Goal: Navigation & Orientation: Go to known website

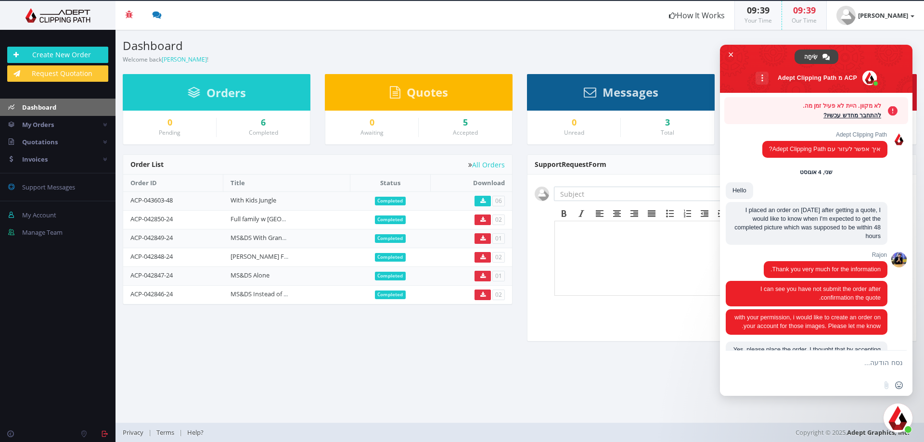
scroll to position [2130, 0]
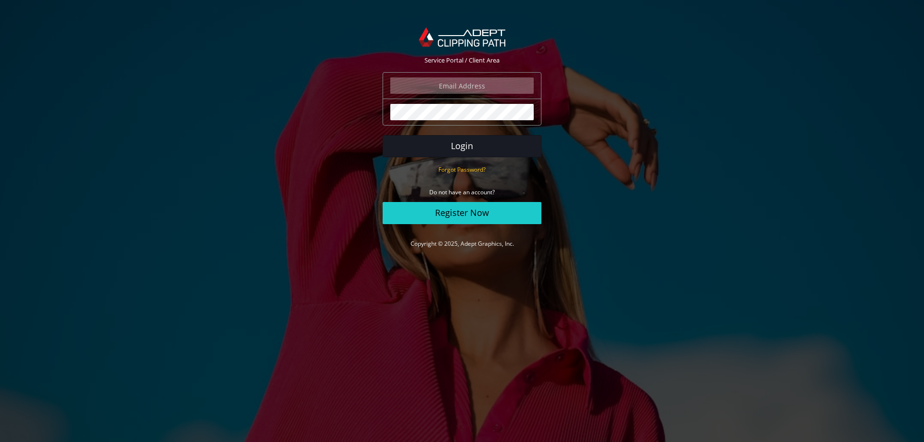
type input "[PERSON_NAME][EMAIL_ADDRESS][DOMAIN_NAME]"
click at [455, 144] on button "Login" at bounding box center [462, 146] width 159 height 22
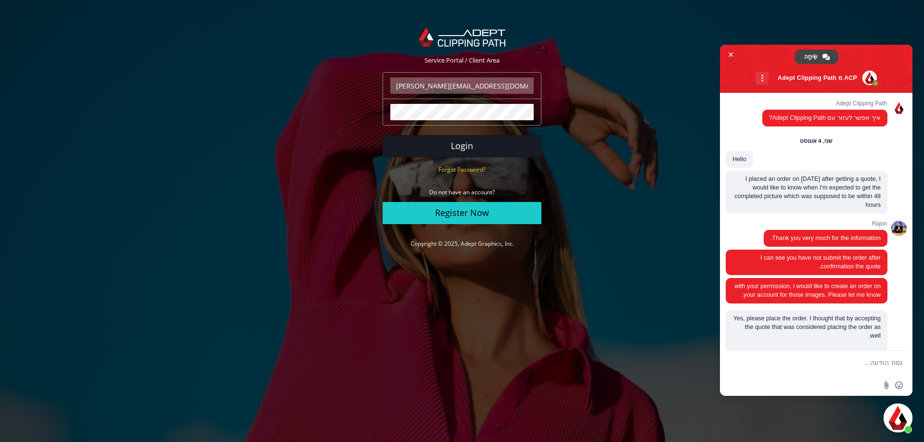
scroll to position [2130, 0]
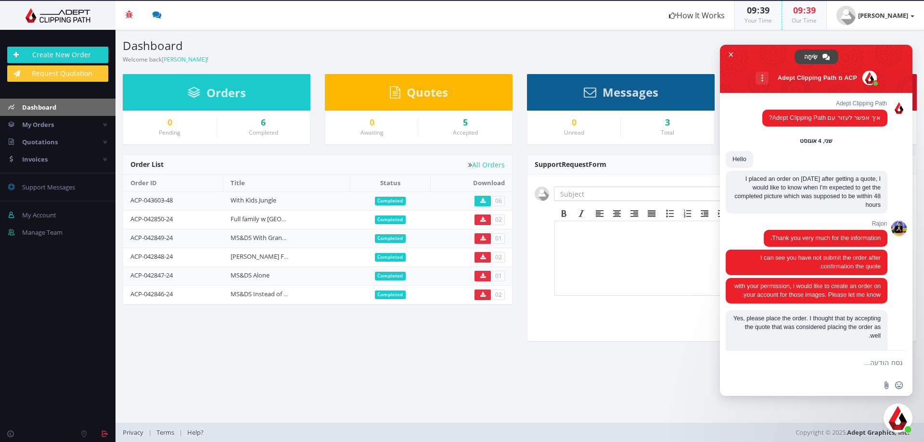
scroll to position [2130, 0]
